Goal: Information Seeking & Learning: Learn about a topic

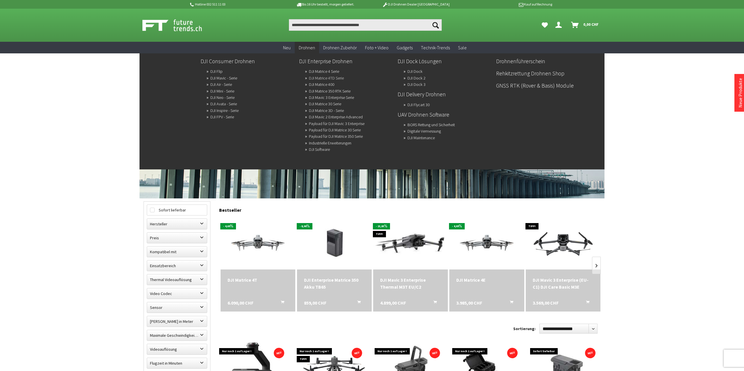
click at [340, 78] on link "DJI Matrice 4TD Serie" at bounding box center [326, 78] width 35 height 8
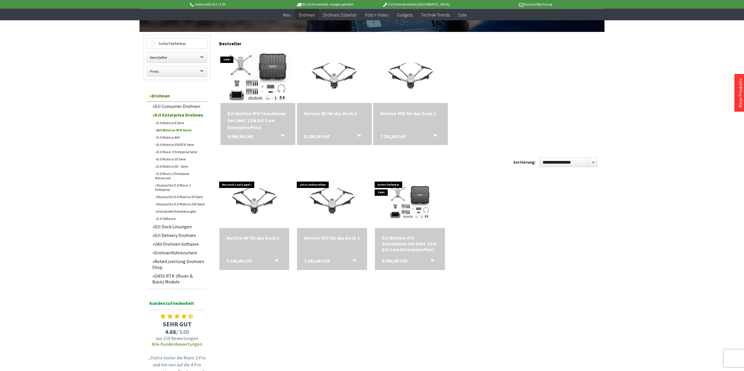
scroll to position [151, 0]
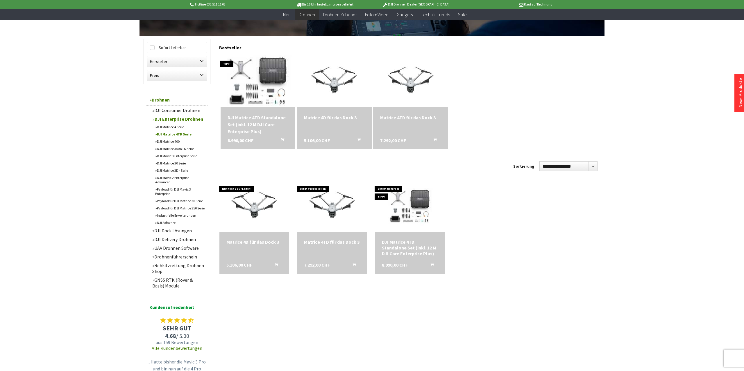
click at [257, 91] on img at bounding box center [258, 80] width 102 height 73
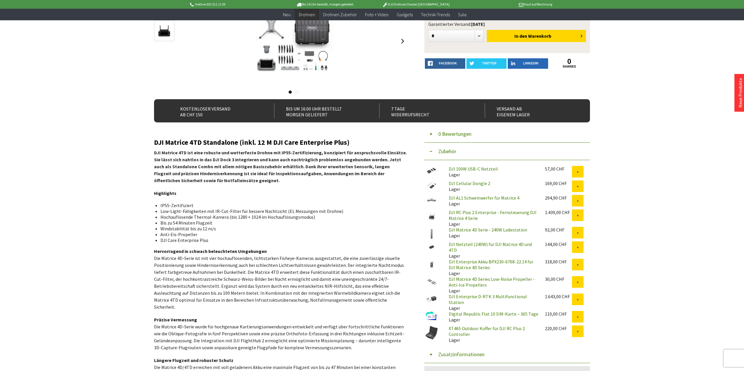
scroll to position [121, 0]
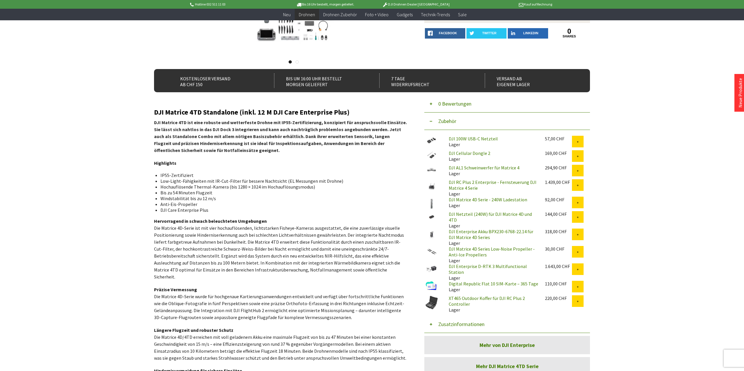
click at [428, 299] on img at bounding box center [431, 303] width 15 height 15
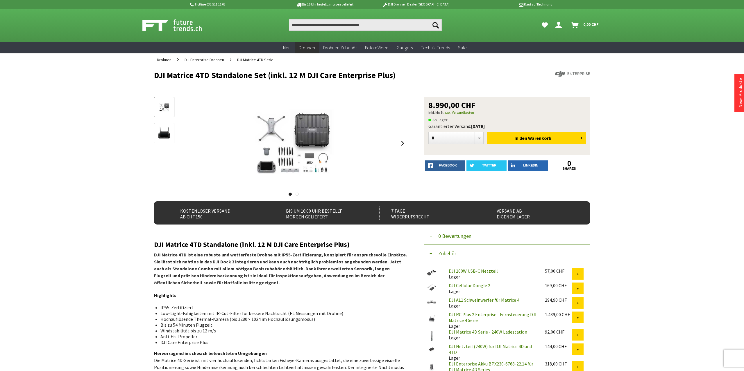
scroll to position [30, 0]
